Goal: Find contact information: Find contact information

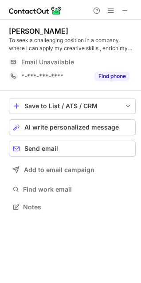
scroll to position [201, 141]
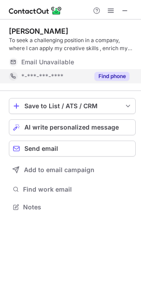
click at [117, 75] on button "Find phone" at bounding box center [112, 76] width 35 height 9
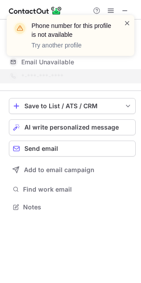
click at [125, 26] on span at bounding box center [127, 23] width 7 height 9
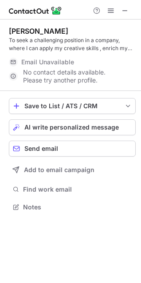
click at [125, 14] on span at bounding box center [125, 10] width 7 height 7
